Goal: Find specific page/section: Find specific page/section

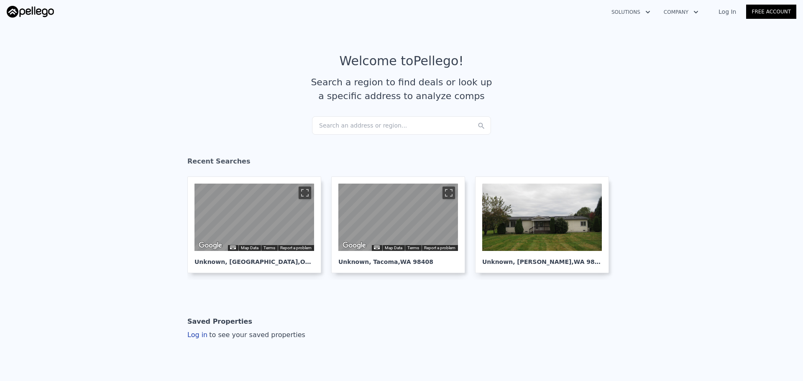
click at [349, 125] on div "Search an address or region..." at bounding box center [401, 125] width 179 height 18
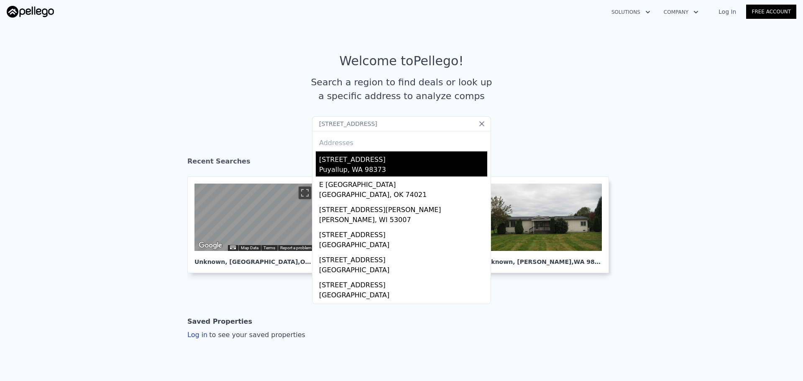
type input "[STREET_ADDRESS]"
click at [358, 167] on div "Puyallup, WA 98373" at bounding box center [403, 171] width 168 height 12
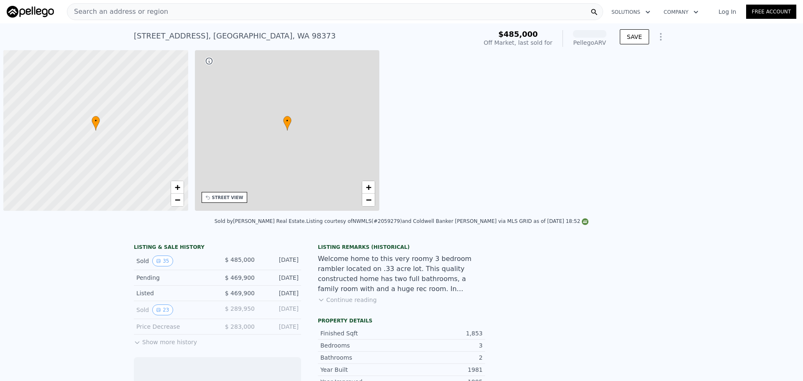
scroll to position [0, 3]
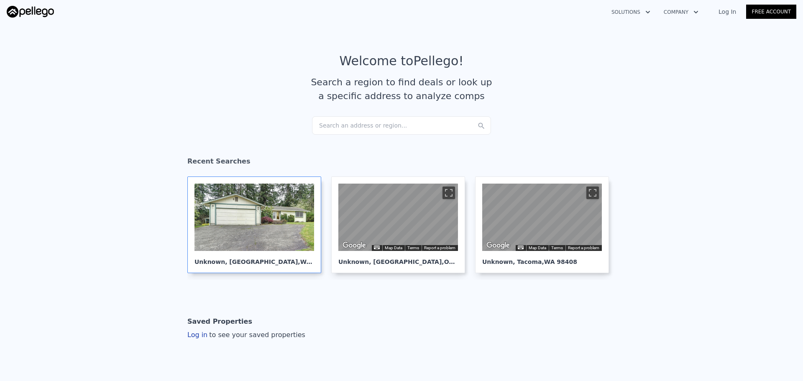
click at [257, 209] on div at bounding box center [254, 217] width 120 height 67
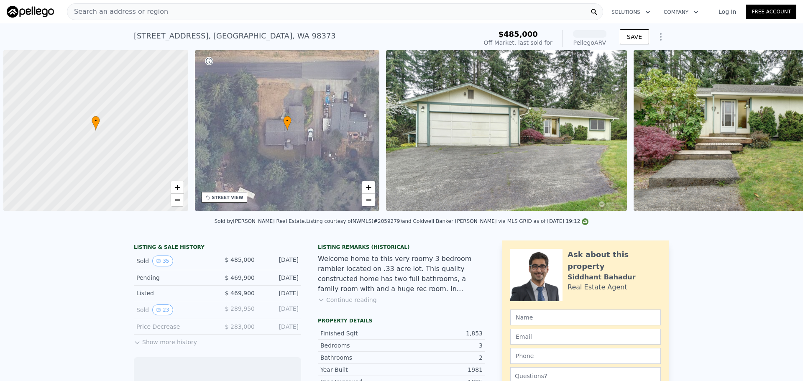
scroll to position [0, 3]
